Goal: Task Accomplishment & Management: Manage account settings

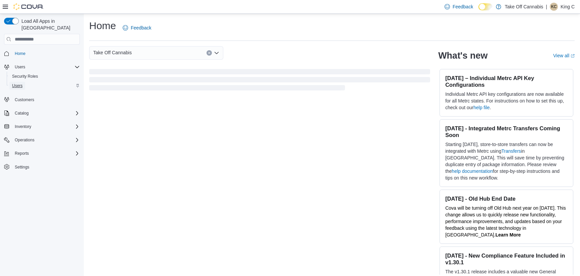
click at [19, 83] on span "Users" at bounding box center [17, 85] width 10 height 5
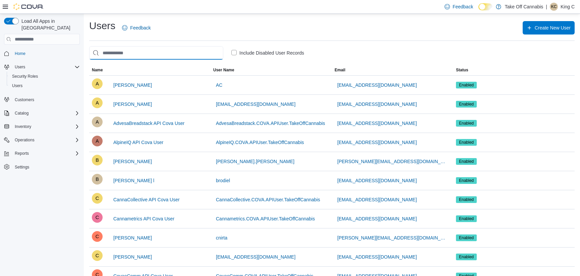
click at [120, 52] on input "search" at bounding box center [156, 52] width 134 height 13
click at [42, 225] on div "Load All Apps in [GEOGRAPHIC_DATA] Home Users Security Roles Users Customers Ca…" at bounding box center [42, 146] width 84 height 265
click at [130, 86] on span "[PERSON_NAME]" at bounding box center [132, 85] width 39 height 7
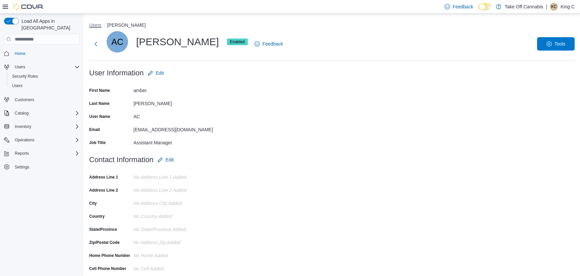
click at [97, 25] on button "Users" at bounding box center [95, 24] width 12 height 5
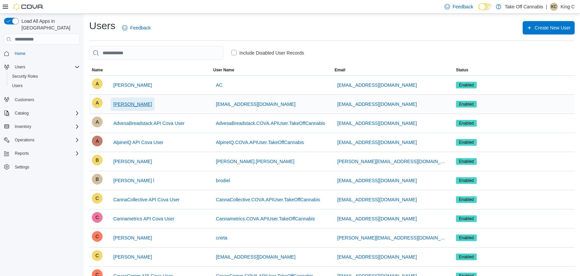
click at [128, 105] on span "[PERSON_NAME]" at bounding box center [132, 104] width 39 height 7
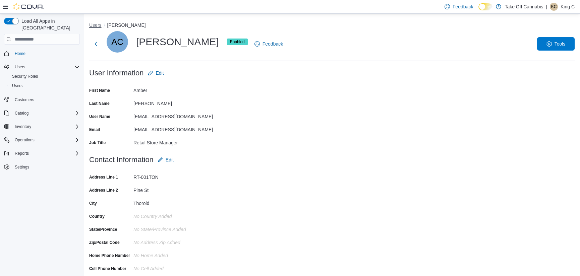
click at [97, 25] on button "Users" at bounding box center [95, 24] width 12 height 5
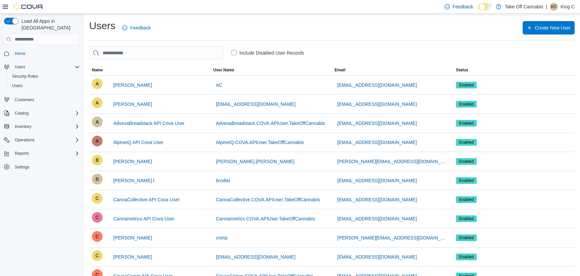
click at [363, 31] on div "Users Feedback Create New User" at bounding box center [332, 27] width 486 height 17
click at [127, 103] on span "[PERSON_NAME]" at bounding box center [132, 104] width 39 height 7
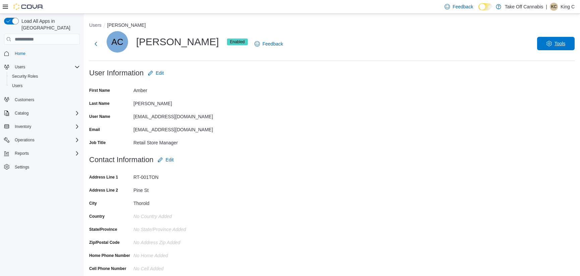
click at [563, 45] on span "Tools" at bounding box center [560, 43] width 11 height 7
click at [550, 62] on span "Reset Password" at bounding box center [550, 61] width 39 height 8
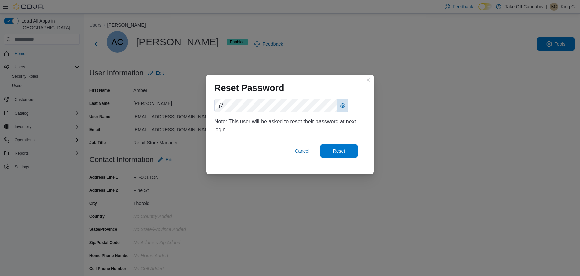
click at [343, 106] on button "Show password as plain text. Note: this will visually expose your password on t…" at bounding box center [342, 105] width 11 height 13
click at [339, 151] on span "Reset" at bounding box center [339, 151] width 12 height 7
